Goal: Task Accomplishment & Management: Use online tool/utility

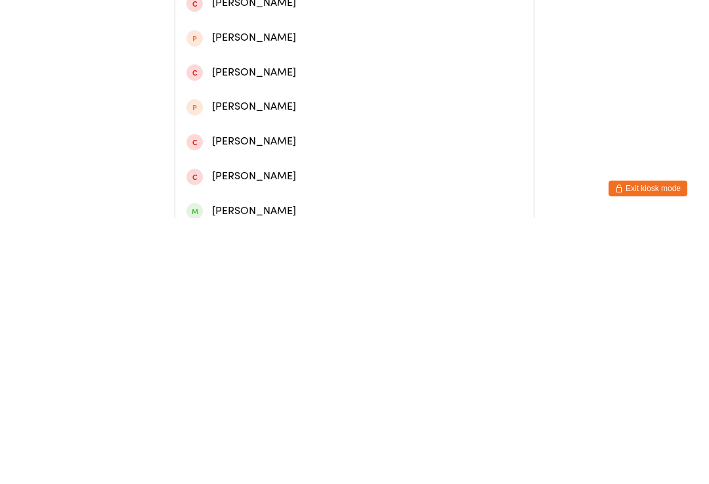
type input "[PERSON_NAME]"
click at [287, 104] on div "[PERSON_NAME]" at bounding box center [354, 96] width 336 height 18
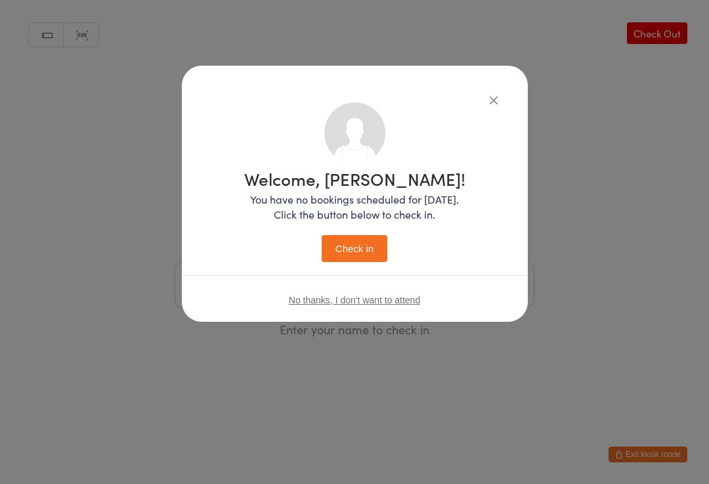
click at [353, 244] on button "Check in" at bounding box center [355, 248] width 66 height 27
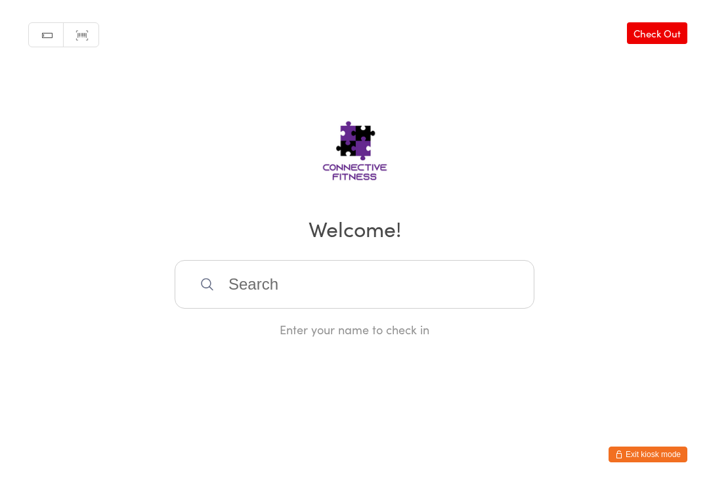
click at [662, 37] on link "Check Out" at bounding box center [657, 33] width 60 height 22
click at [362, 294] on input "search" at bounding box center [355, 284] width 360 height 49
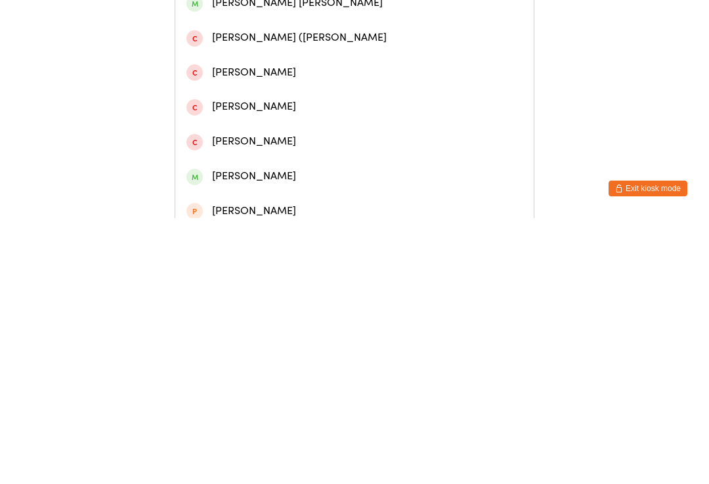
type input "[GEOGRAPHIC_DATA]"
click at [385, 173] on div "[PERSON_NAME]" at bounding box center [354, 165] width 336 height 18
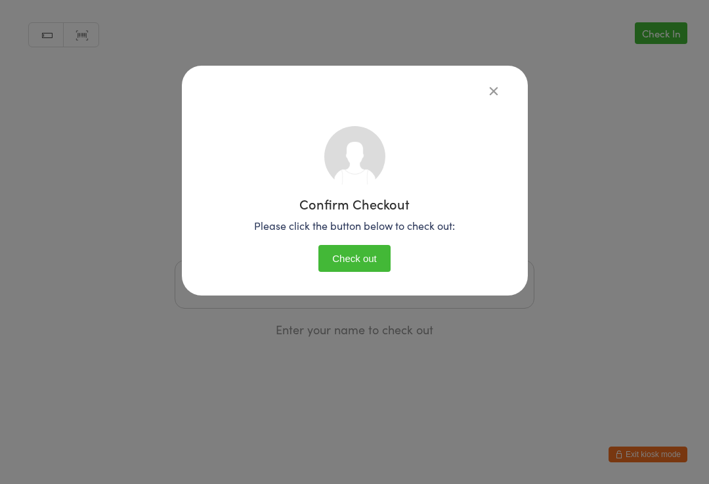
click at [356, 270] on button "Check out" at bounding box center [354, 258] width 72 height 27
